Goal: Answer question/provide support: Share knowledge or assist other users

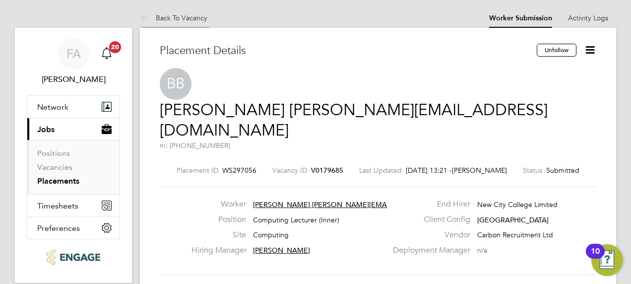
click at [186, 13] on li "Back To Vacancy" at bounding box center [174, 18] width 68 height 20
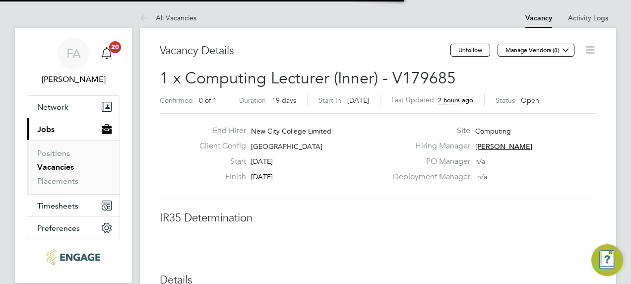
scroll to position [15, 196]
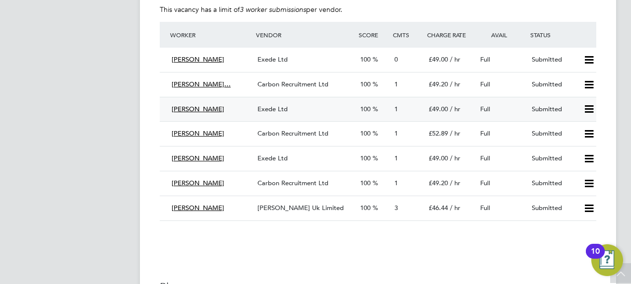
click at [218, 110] on span "[PERSON_NAME]" at bounding box center [198, 109] width 53 height 8
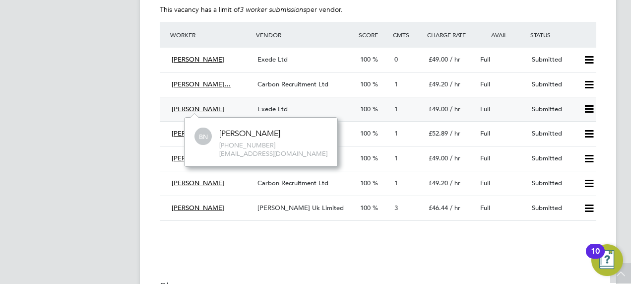
click at [396, 105] on span "1" at bounding box center [396, 109] width 3 height 8
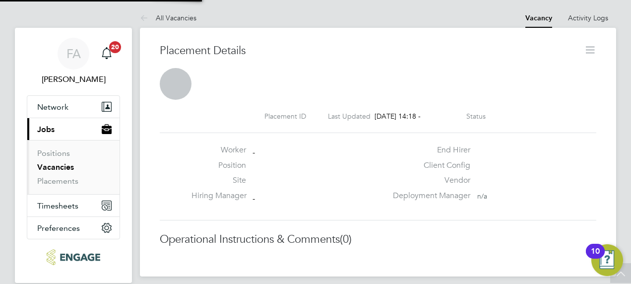
scroll to position [5, 5]
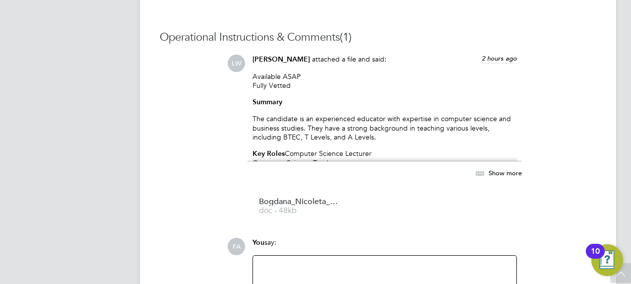
click at [508, 174] on span "Show more" at bounding box center [505, 172] width 33 height 8
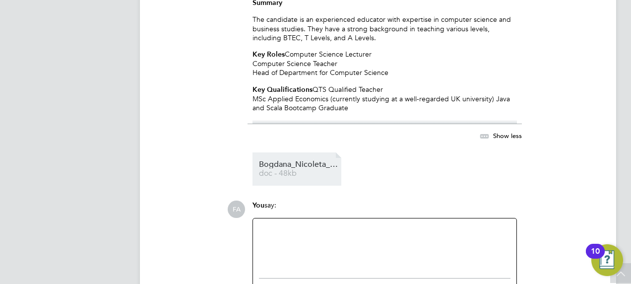
click at [278, 171] on span "doc - 48kb" at bounding box center [298, 173] width 79 height 7
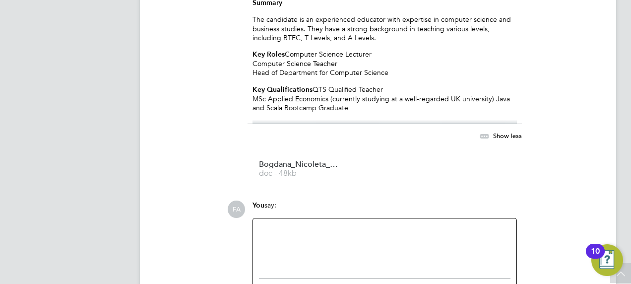
click at [304, 241] on div at bounding box center [385, 245] width 252 height 43
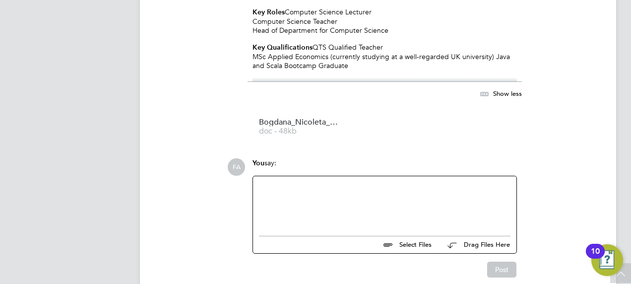
scroll to position [1042, 0]
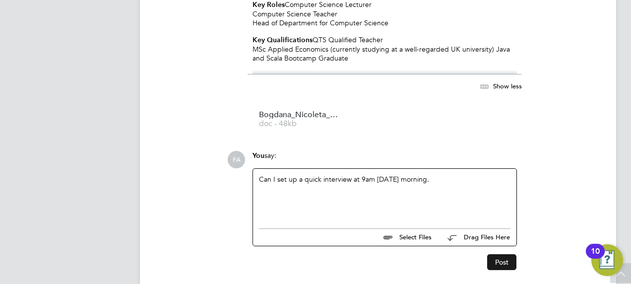
click at [511, 260] on button "Post" at bounding box center [501, 262] width 29 height 16
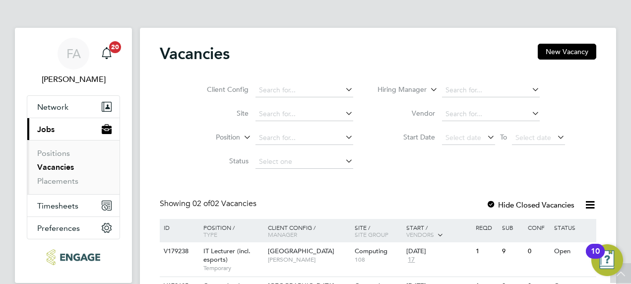
scroll to position [64, 0]
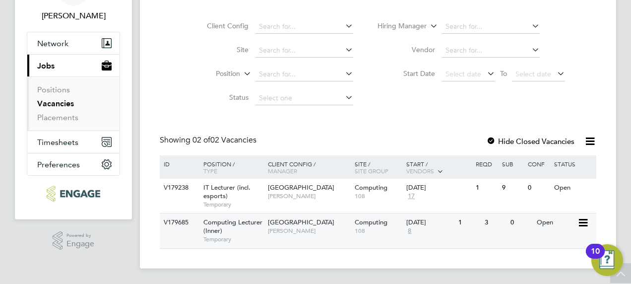
click at [234, 221] on span "Computing Lecturer (Inner)" at bounding box center [233, 226] width 59 height 17
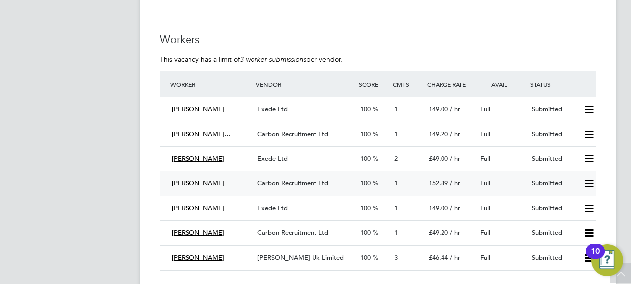
click at [194, 184] on span "[PERSON_NAME]" at bounding box center [198, 183] width 53 height 8
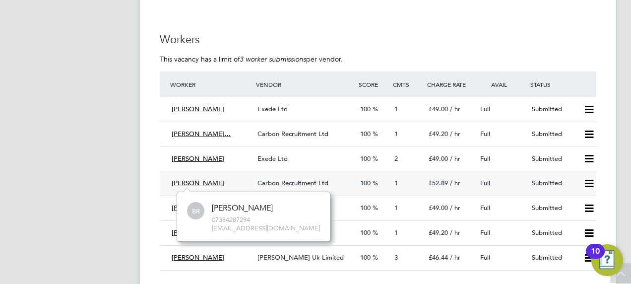
click at [397, 182] on span "1" at bounding box center [396, 183] width 3 height 8
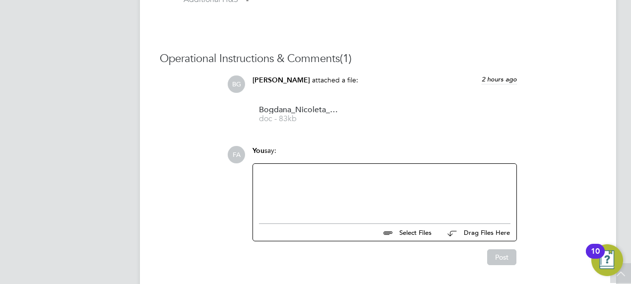
click at [341, 176] on div at bounding box center [385, 191] width 252 height 43
click at [490, 258] on button "Post" at bounding box center [501, 257] width 29 height 16
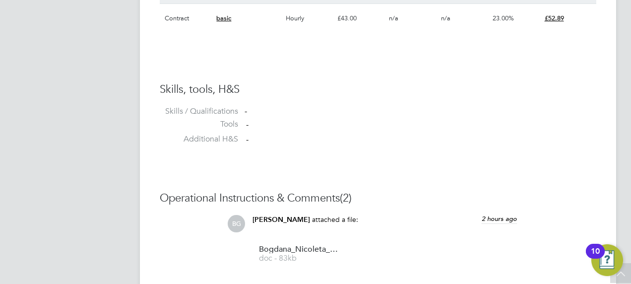
scroll to position [736, 0]
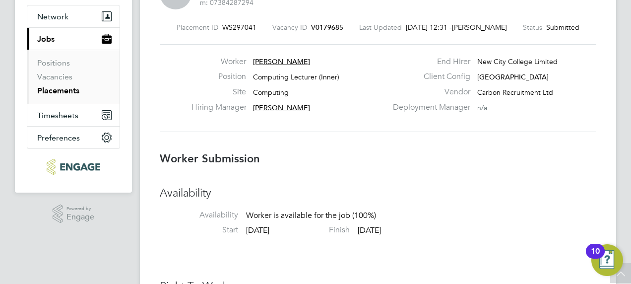
scroll to position [0, 0]
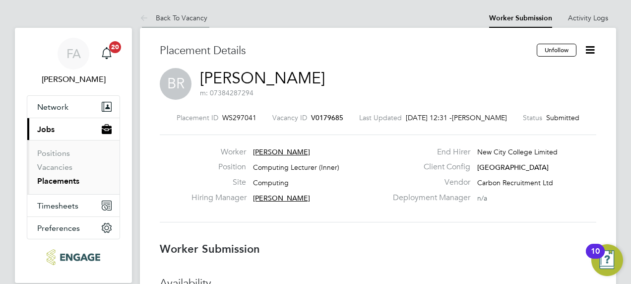
click at [153, 17] on link "Back To Vacancy" at bounding box center [174, 17] width 68 height 9
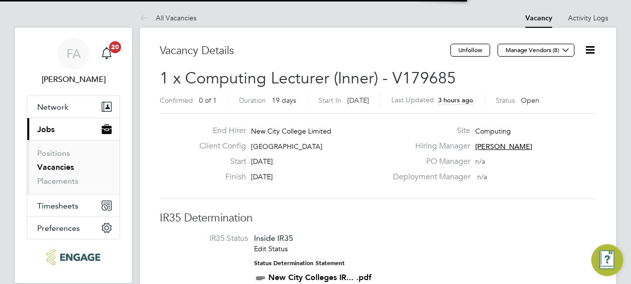
scroll to position [17, 93]
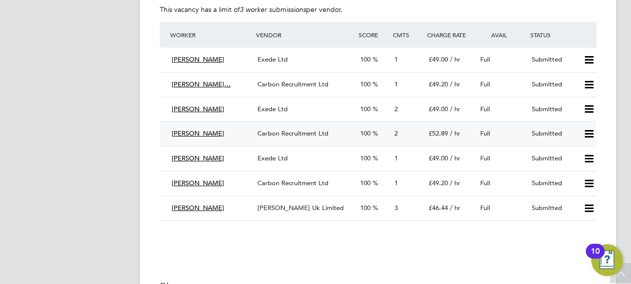
click at [196, 131] on span "[PERSON_NAME]" at bounding box center [198, 133] width 53 height 8
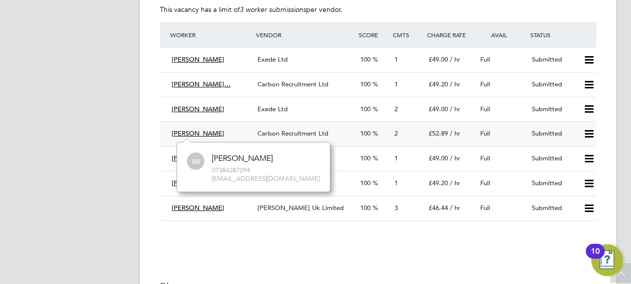
click at [396, 131] on span "2" at bounding box center [396, 133] width 3 height 8
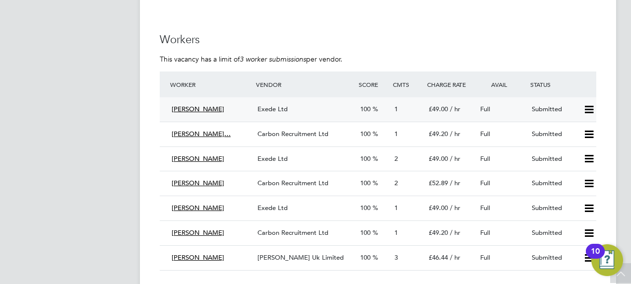
click at [209, 108] on span "[PERSON_NAME]" at bounding box center [198, 109] width 53 height 8
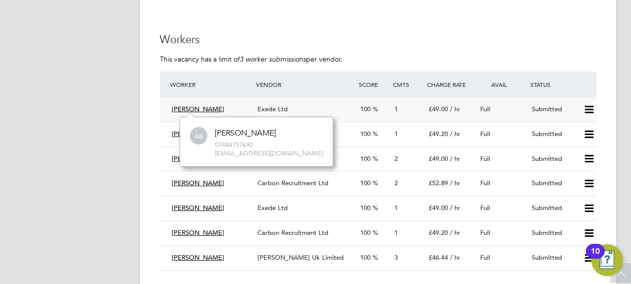
click at [394, 108] on div "1" at bounding box center [408, 109] width 34 height 16
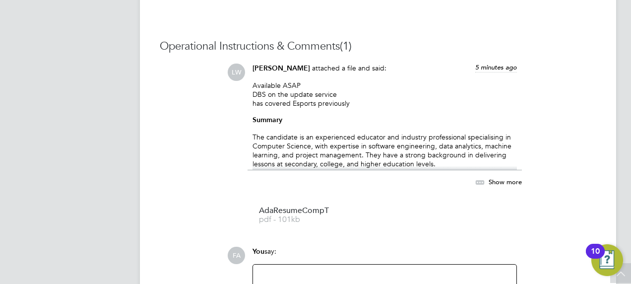
click at [494, 178] on span "Show more" at bounding box center [505, 181] width 33 height 8
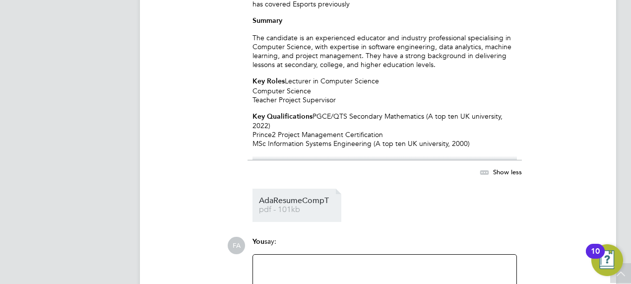
click at [308, 202] on span "AdaResumeCompT" at bounding box center [298, 200] width 79 height 7
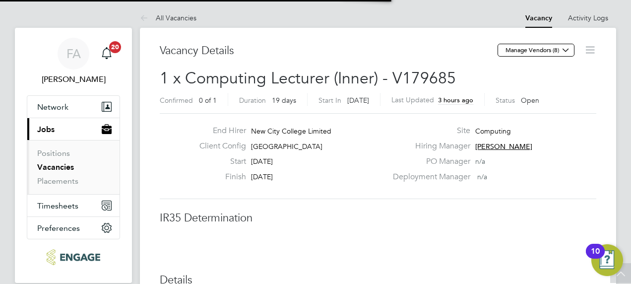
scroll to position [5, 5]
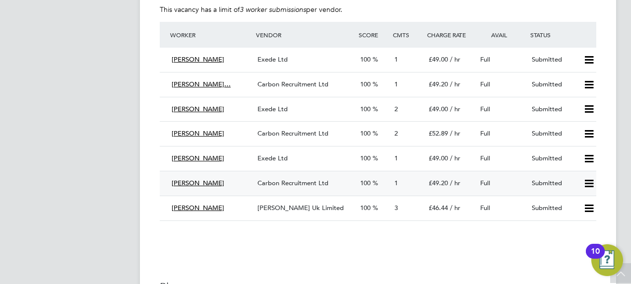
click at [204, 184] on span "[PERSON_NAME]" at bounding box center [198, 183] width 53 height 8
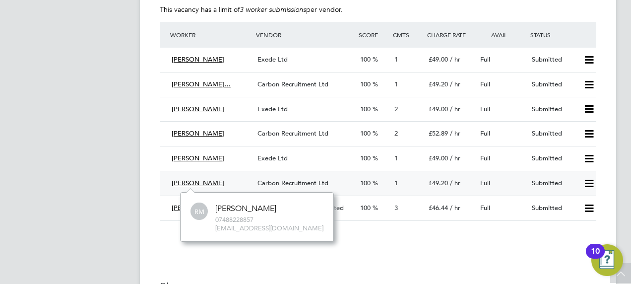
click at [395, 184] on span "1" at bounding box center [396, 183] width 3 height 8
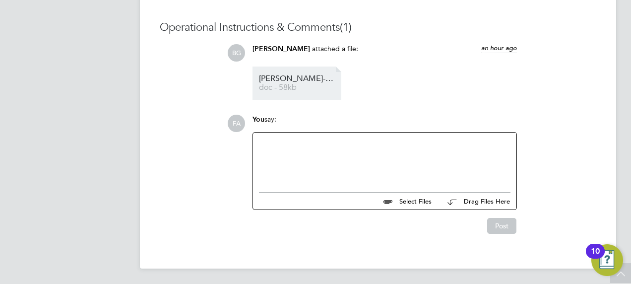
click at [293, 80] on span "[PERSON_NAME]-MORGAN_4652144%20(002)" at bounding box center [298, 78] width 79 height 7
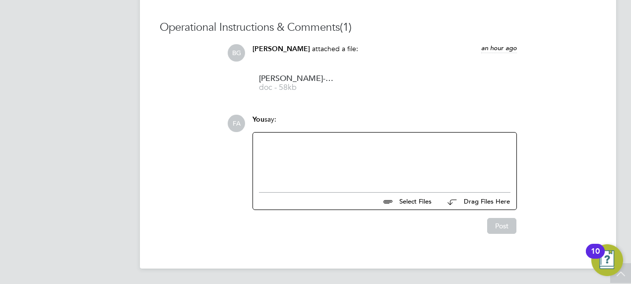
click at [299, 157] on div at bounding box center [385, 159] width 252 height 43
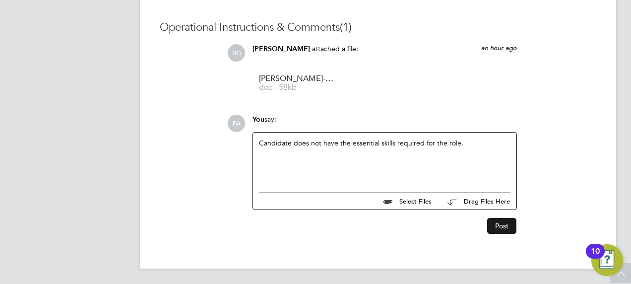
click at [505, 224] on button "Post" at bounding box center [501, 226] width 29 height 16
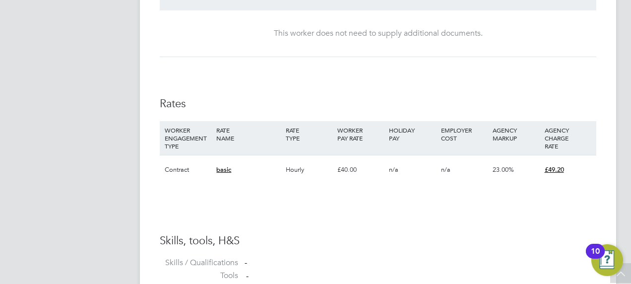
scroll to position [567, 0]
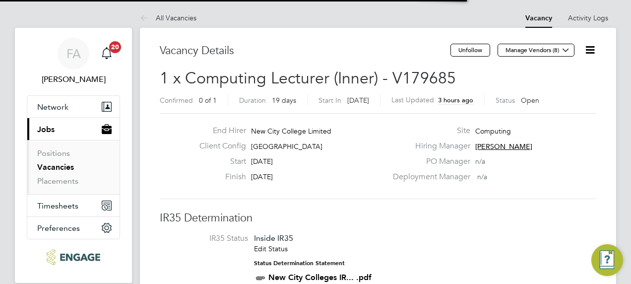
scroll to position [5, 5]
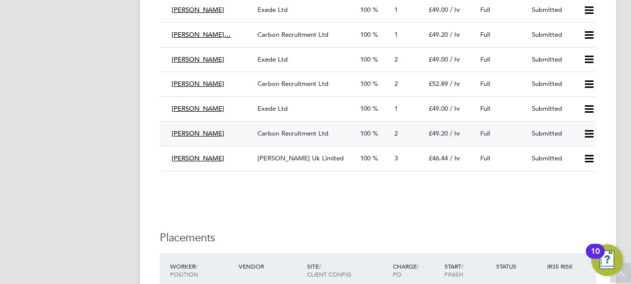
click at [587, 133] on icon at bounding box center [589, 134] width 12 height 8
click at [576, 172] on li "Reject" at bounding box center [576, 170] width 35 height 14
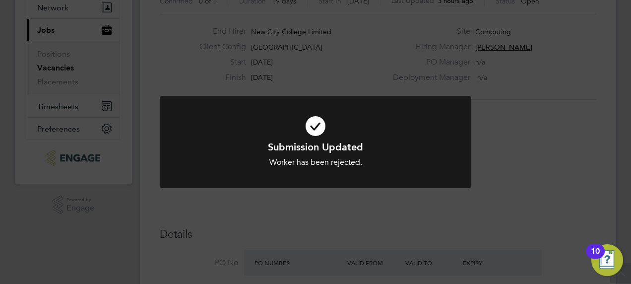
click at [516, 155] on div "Submission Updated Worker has been rejected. Cancel Okay" at bounding box center [315, 142] width 631 height 284
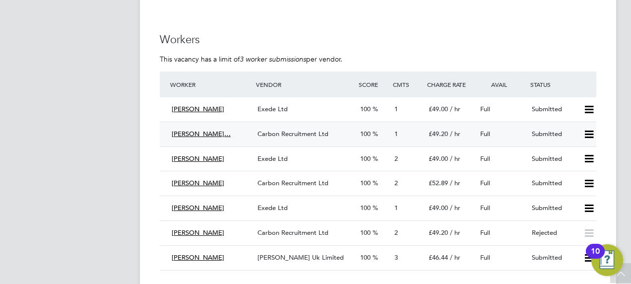
click at [218, 131] on span "[PERSON_NAME]…" at bounding box center [201, 134] width 59 height 8
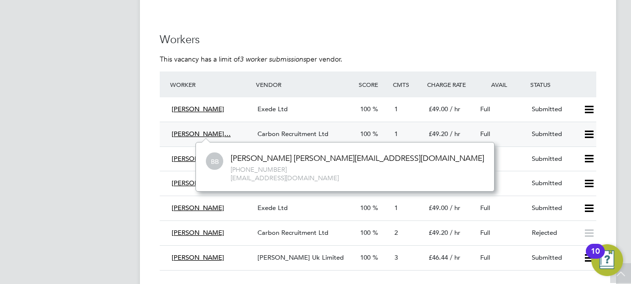
click at [394, 130] on div "1" at bounding box center [408, 134] width 34 height 16
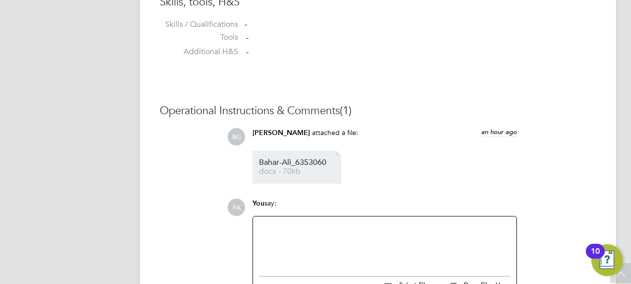
click at [304, 159] on span "Bahar-Ali_6353060" at bounding box center [298, 162] width 79 height 7
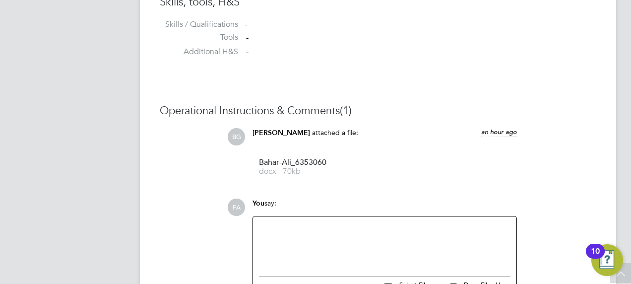
click at [312, 222] on div at bounding box center [385, 243] width 252 height 43
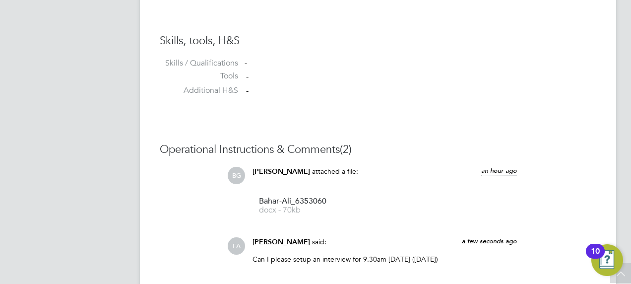
scroll to position [785, 0]
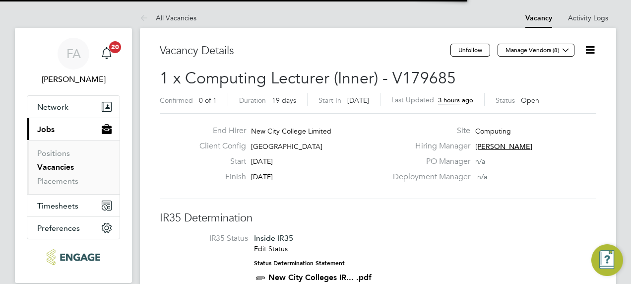
scroll to position [5, 5]
